Goal: Find specific page/section: Find specific page/section

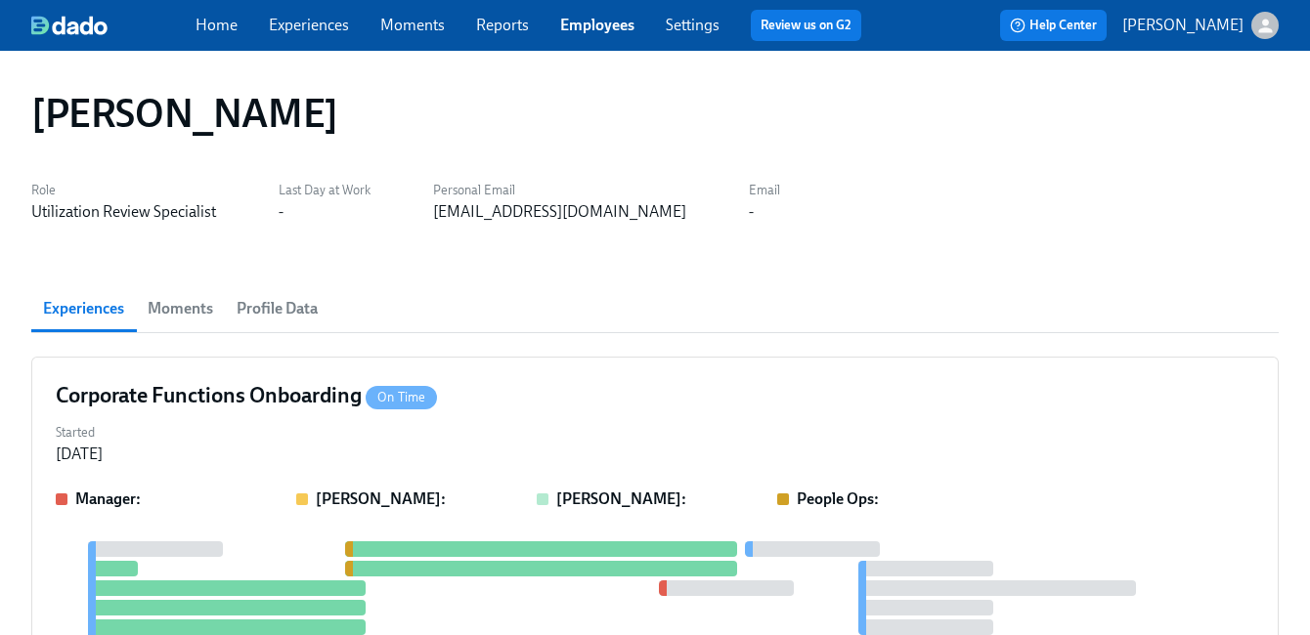
click at [592, 28] on link "Employees" at bounding box center [597, 25] width 74 height 19
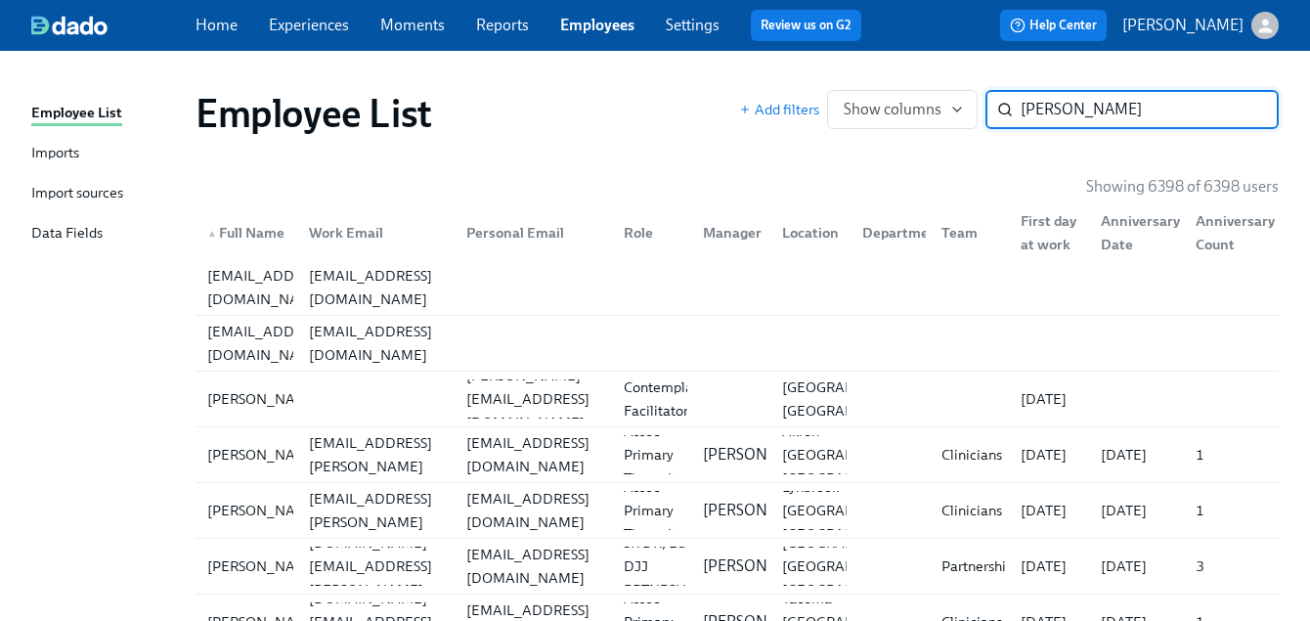
type input "[PERSON_NAME]"
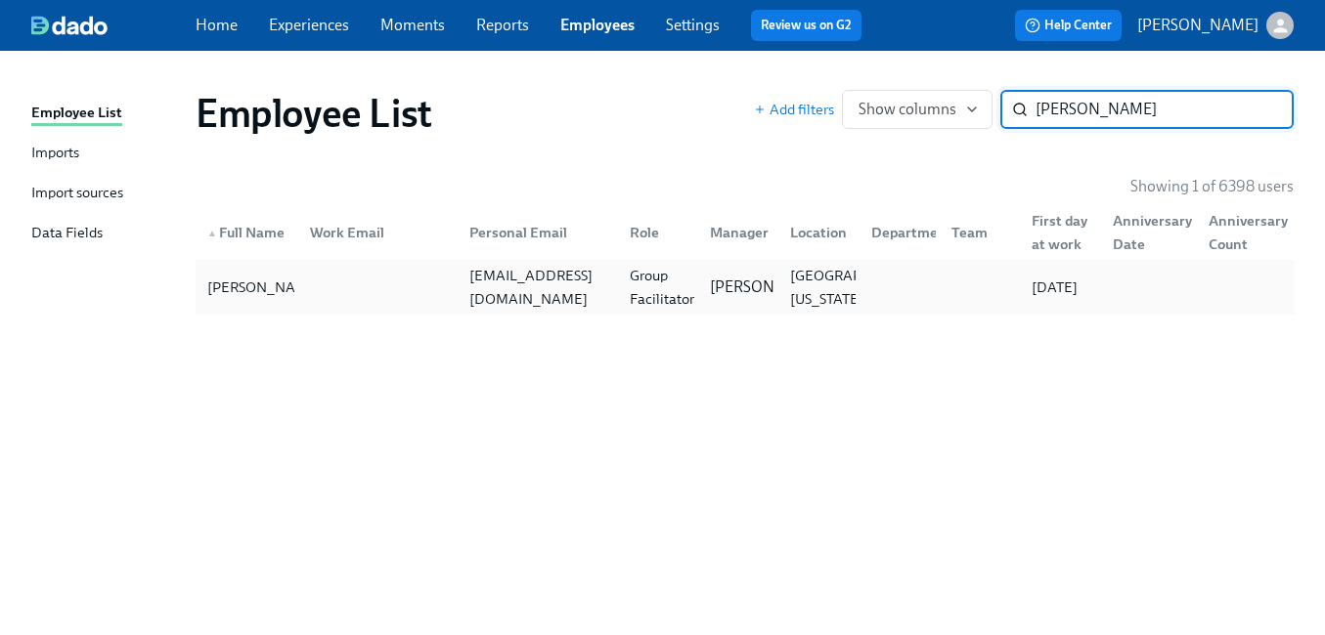
click at [591, 280] on div "[EMAIL_ADDRESS][DOMAIN_NAME]" at bounding box center [537, 287] width 152 height 47
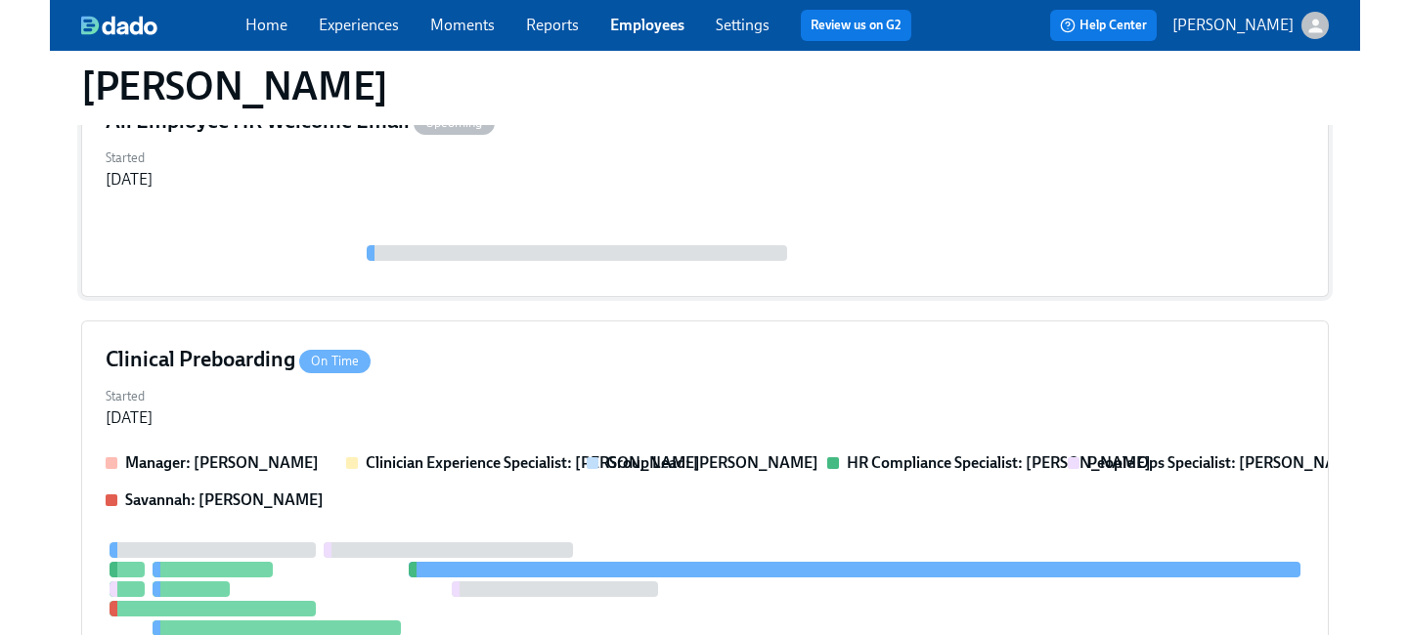
scroll to position [397, 0]
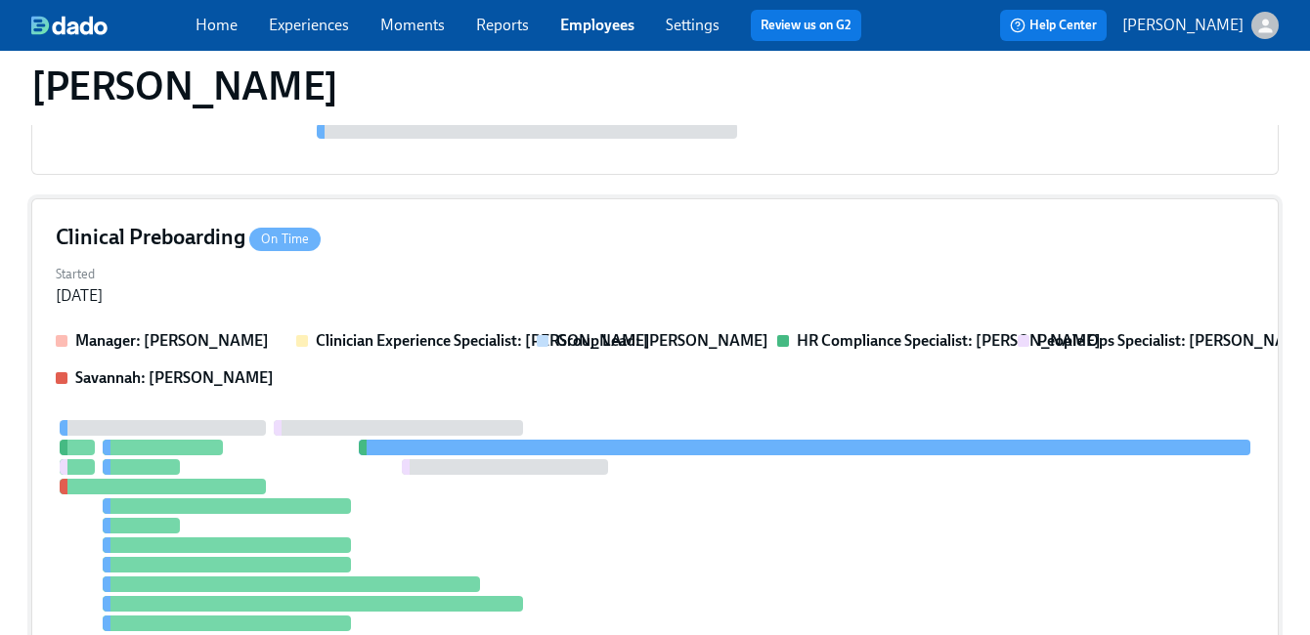
click at [603, 270] on div "Started [DATE]" at bounding box center [655, 283] width 1199 height 47
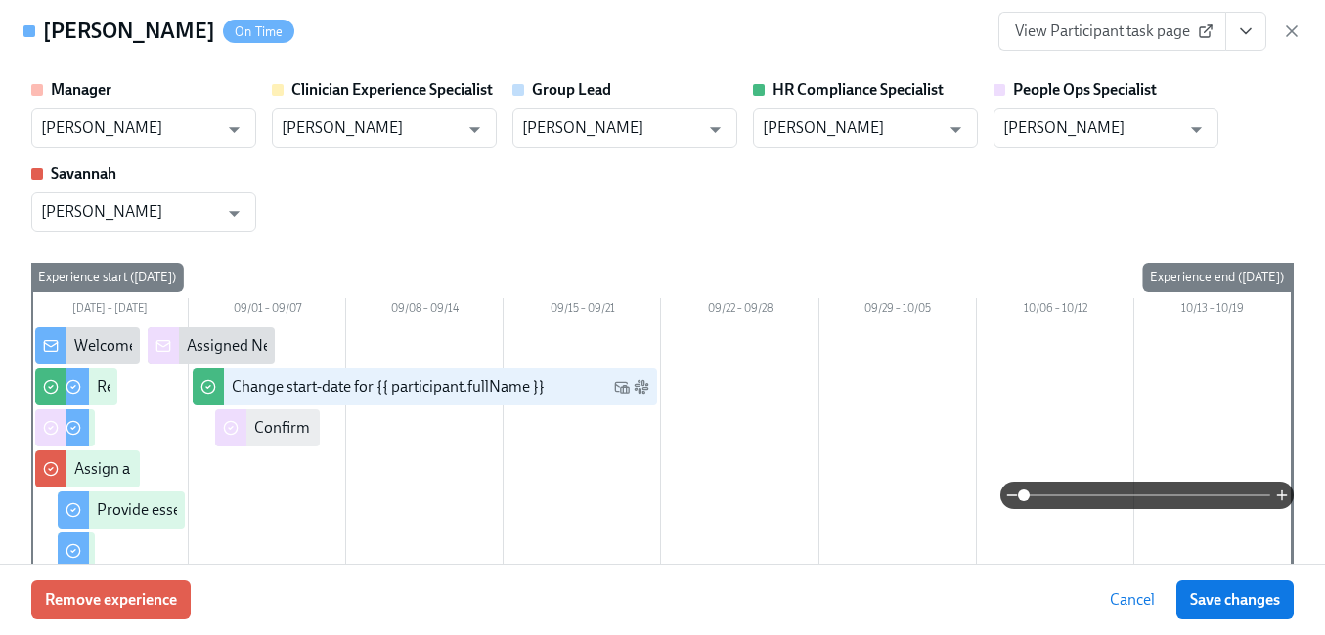
click at [1244, 37] on icon "View task page" at bounding box center [1246, 32] width 20 height 20
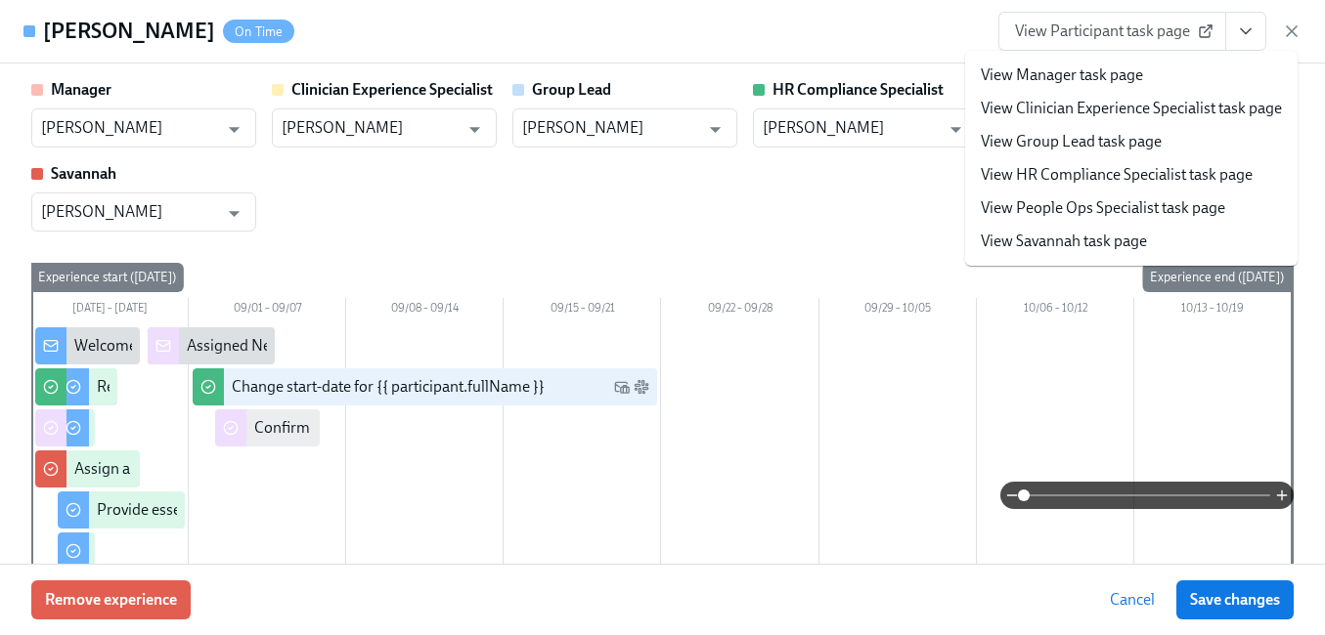
click at [1146, 211] on link "View People Ops Specialist task page" at bounding box center [1103, 208] width 244 height 22
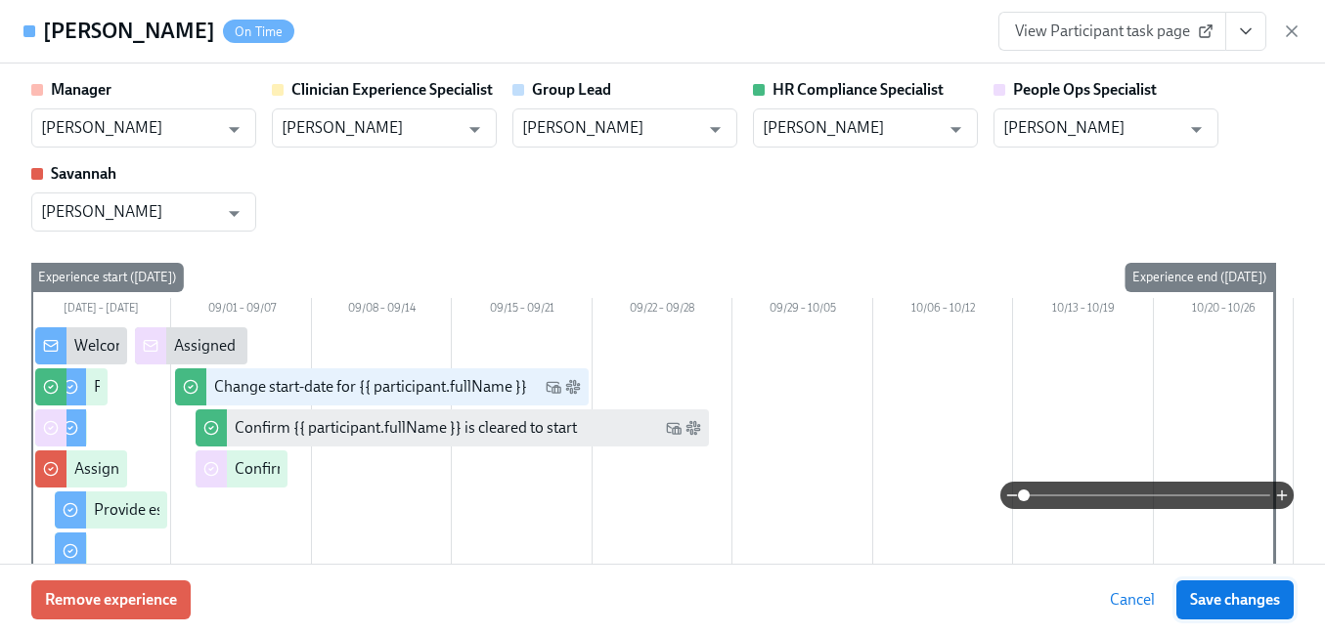
click at [1265, 597] on span "Save changes" at bounding box center [1235, 601] width 90 height 20
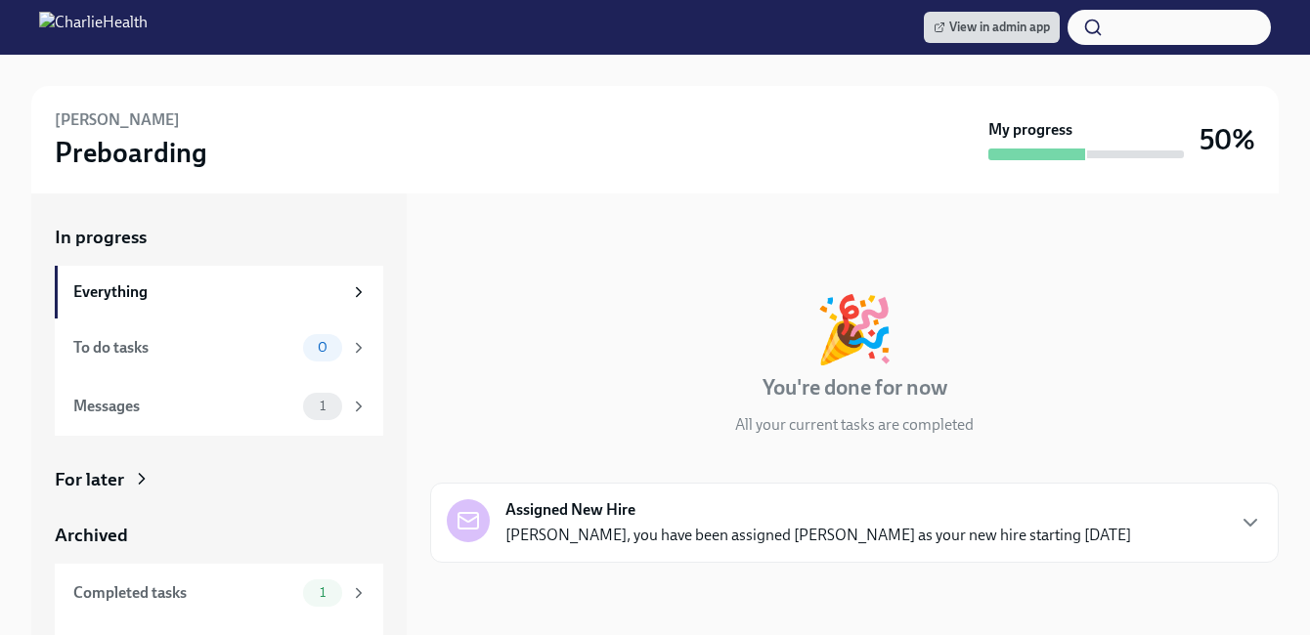
click at [87, 469] on div "For later" at bounding box center [89, 479] width 69 height 25
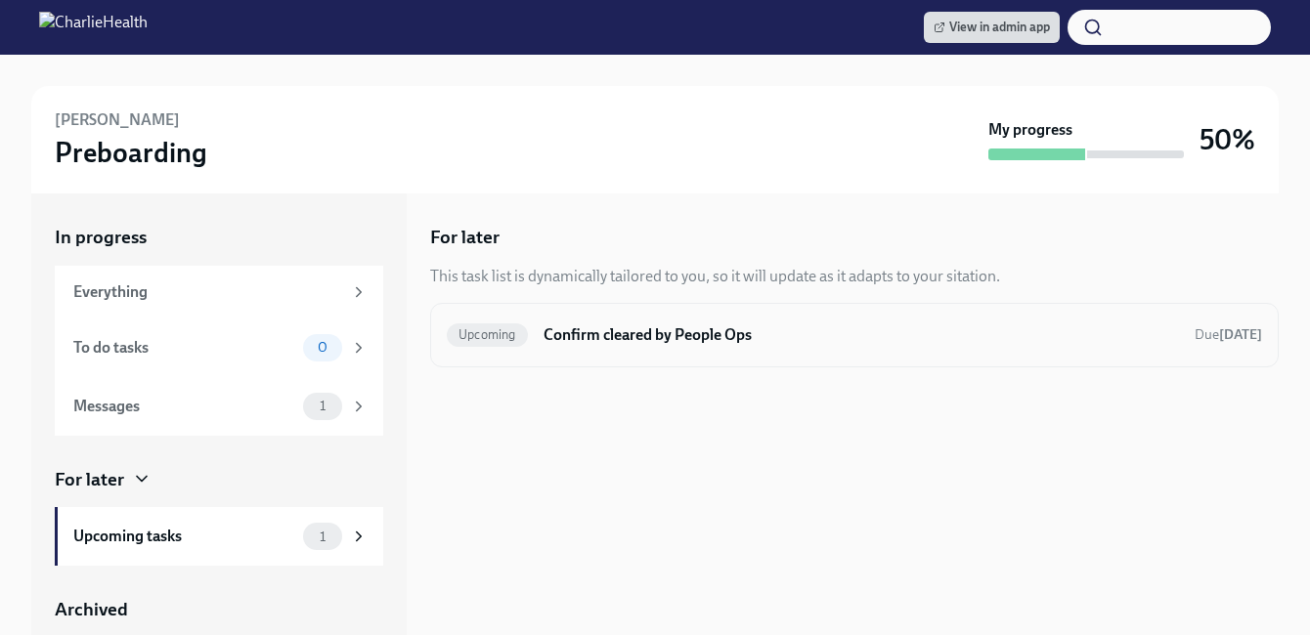
click at [558, 329] on h6 "Confirm cleared by People Ops" at bounding box center [861, 336] width 635 height 22
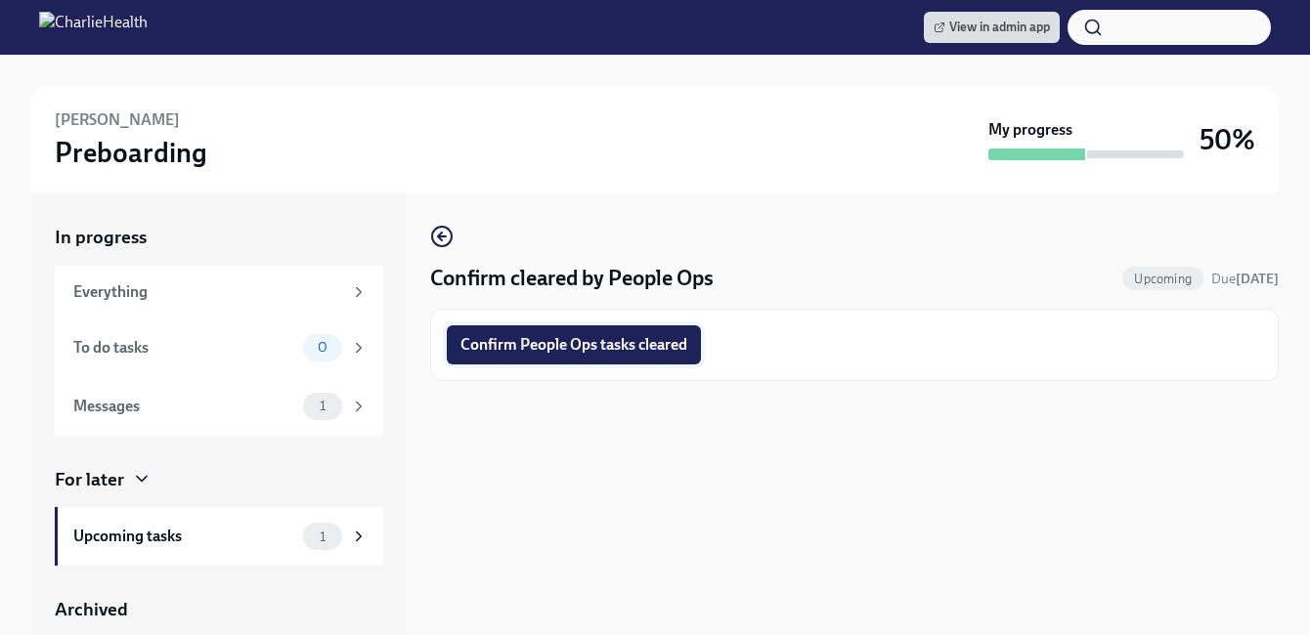
click at [624, 345] on span "Confirm People Ops tasks cleared" at bounding box center [573, 345] width 227 height 20
